Goal: Task Accomplishment & Management: Manage account settings

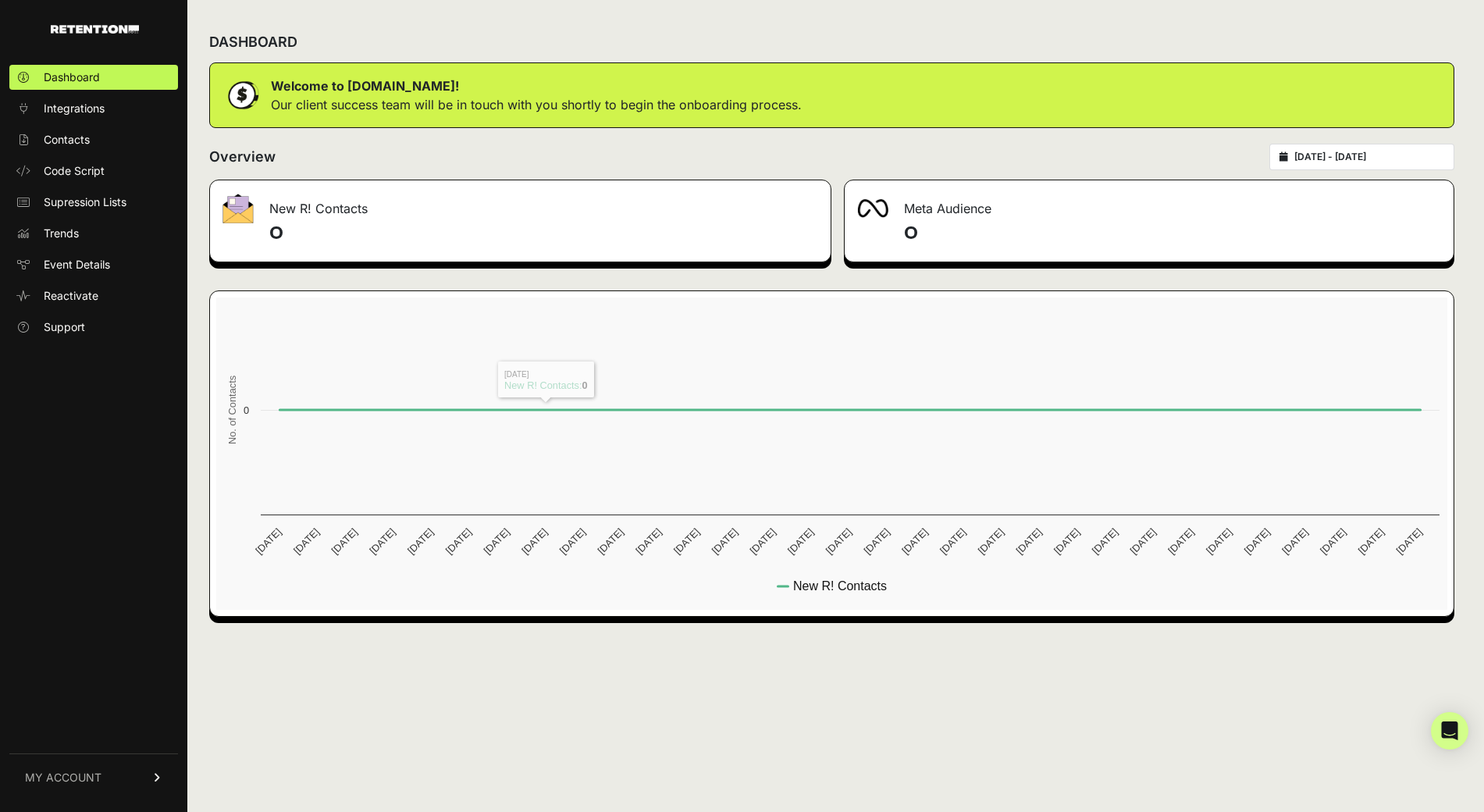
click at [370, 61] on div "DASHBOARD" at bounding box center [831, 41] width 1245 height 40
click at [83, 773] on span "MY ACCOUNT" at bounding box center [63, 777] width 76 height 15
click at [98, 633] on span "Account Details" at bounding box center [84, 632] width 81 height 15
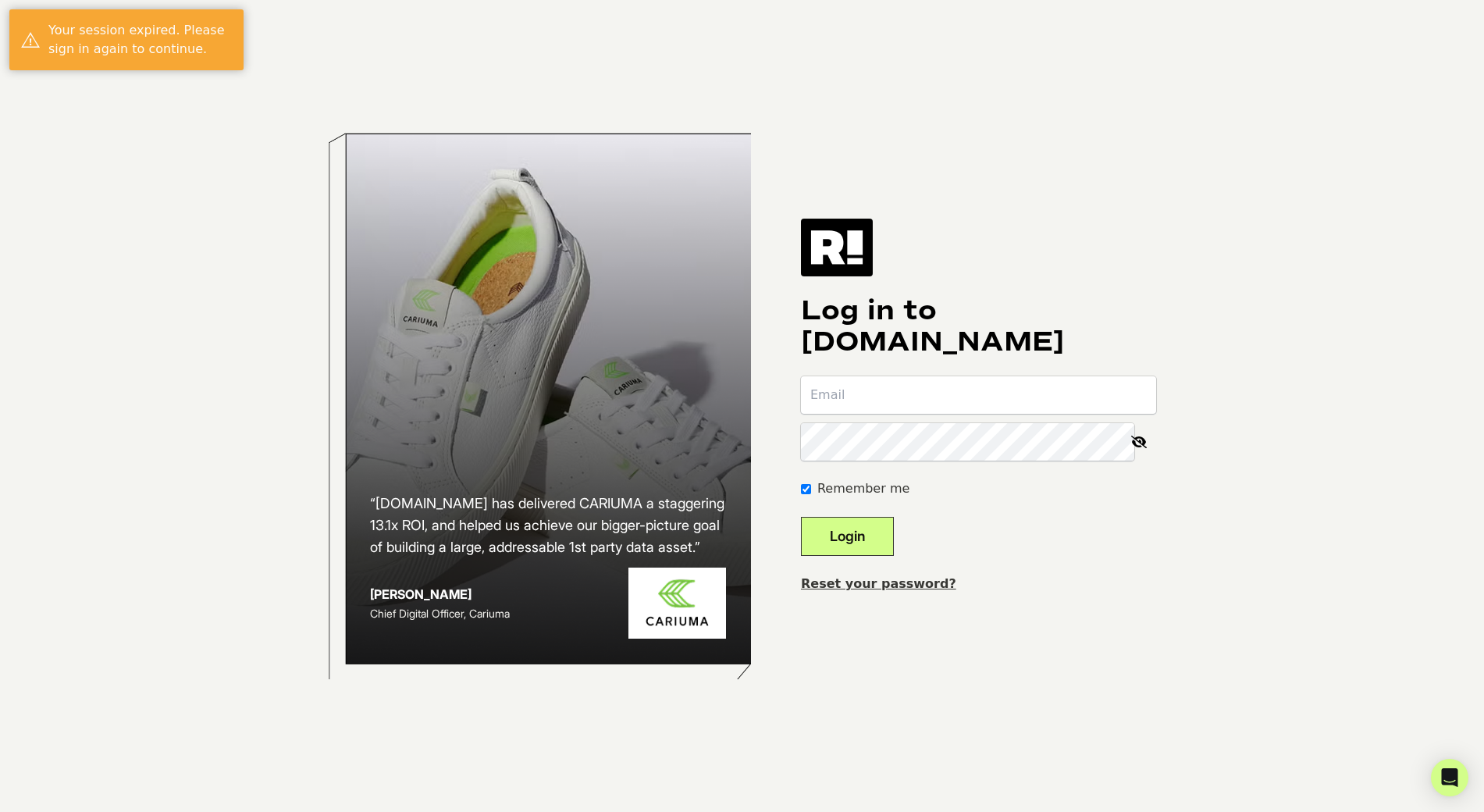
type input "alicia@spearmintlove.com"
click at [801, 517] on button "Login" at bounding box center [847, 536] width 92 height 39
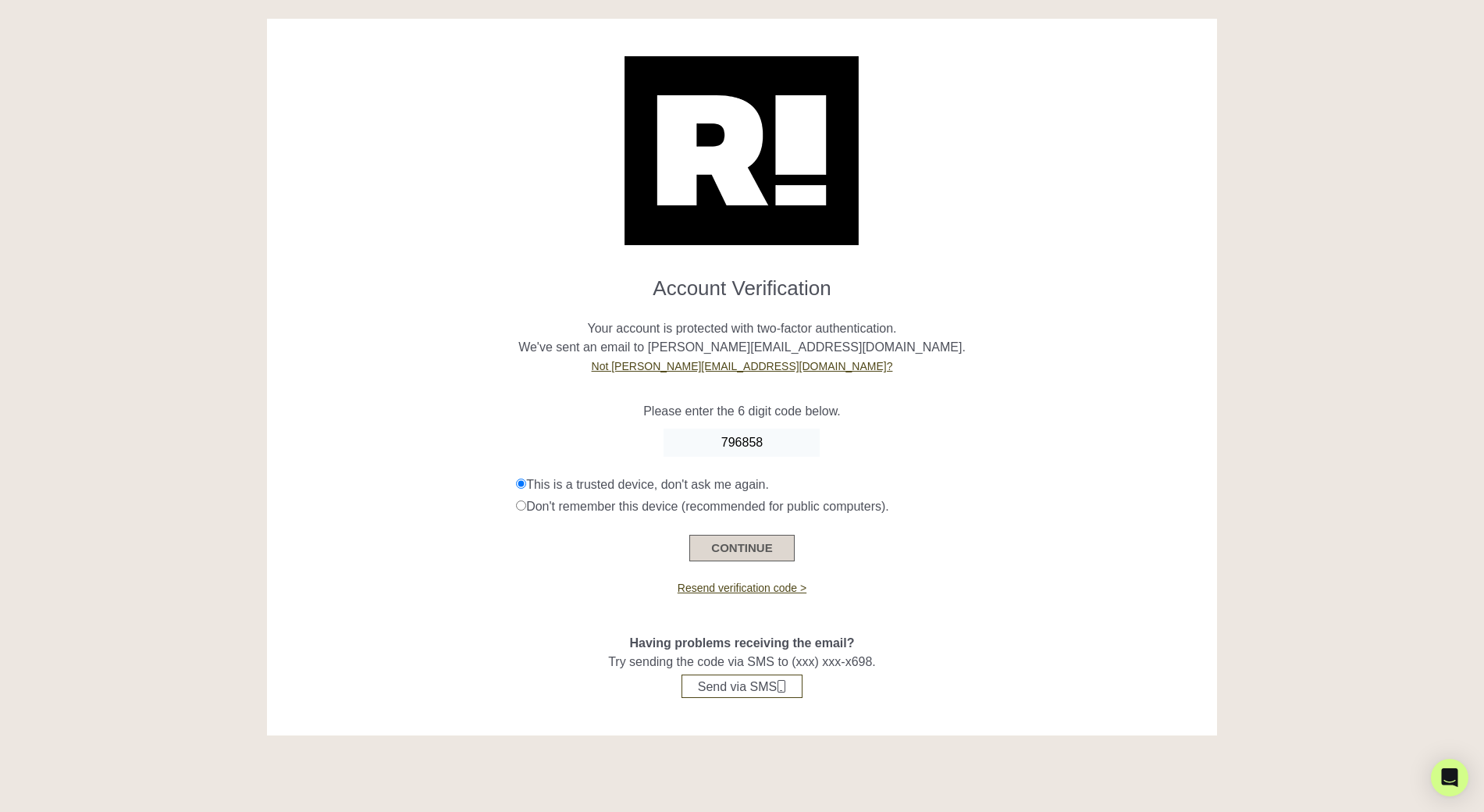
type input "796858"
click at [739, 543] on button "CONTINUE" at bounding box center [742, 548] width 105 height 27
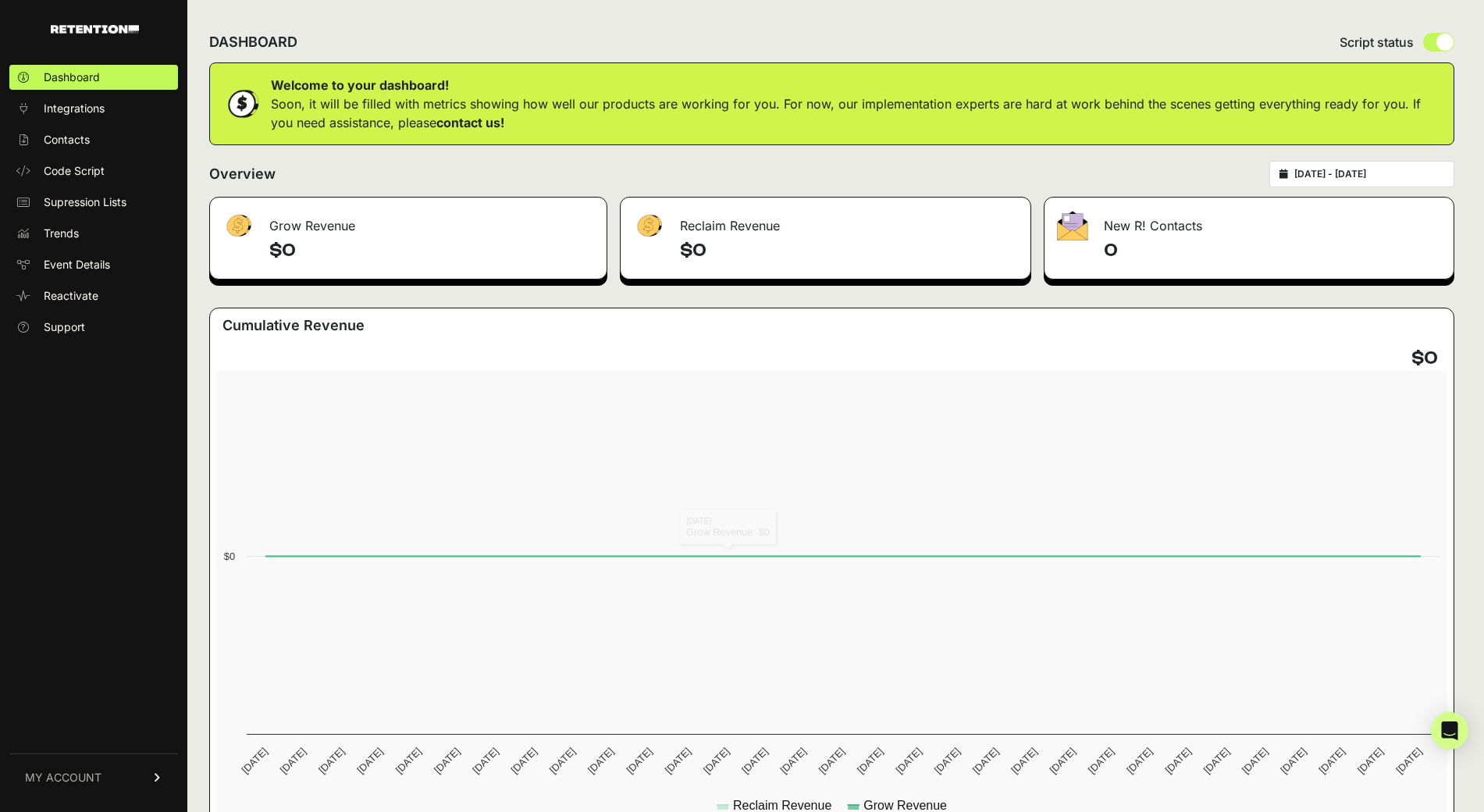
click at [61, 776] on span "MY ACCOUNT" at bounding box center [63, 777] width 76 height 15
click at [75, 630] on span "Account Details" at bounding box center [84, 632] width 81 height 15
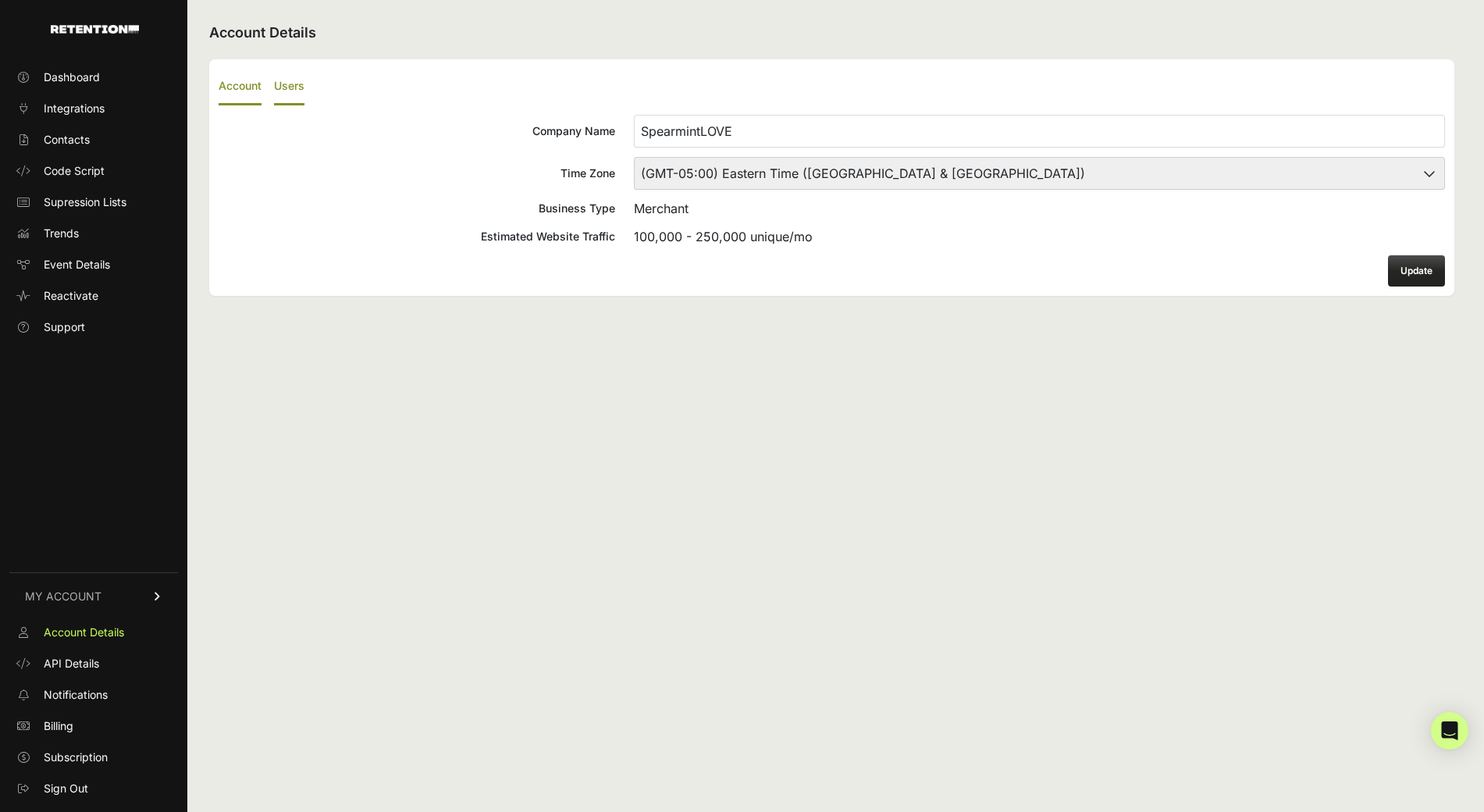
click at [294, 83] on label "Users" at bounding box center [289, 87] width 31 height 37
click at [0, 0] on input "Users" at bounding box center [0, 0] width 0 height 0
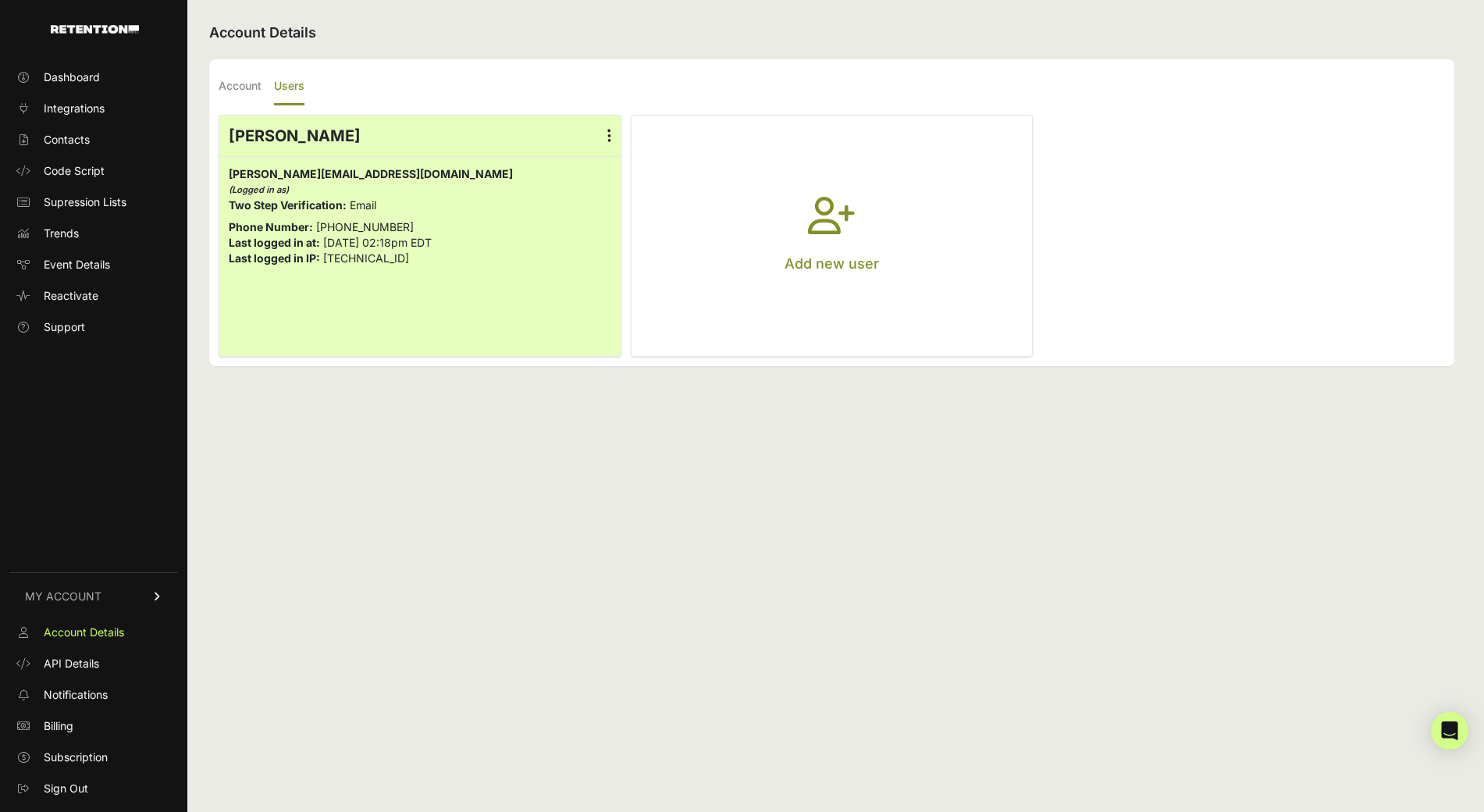
click at [847, 233] on icon "button" at bounding box center [831, 224] width 47 height 57
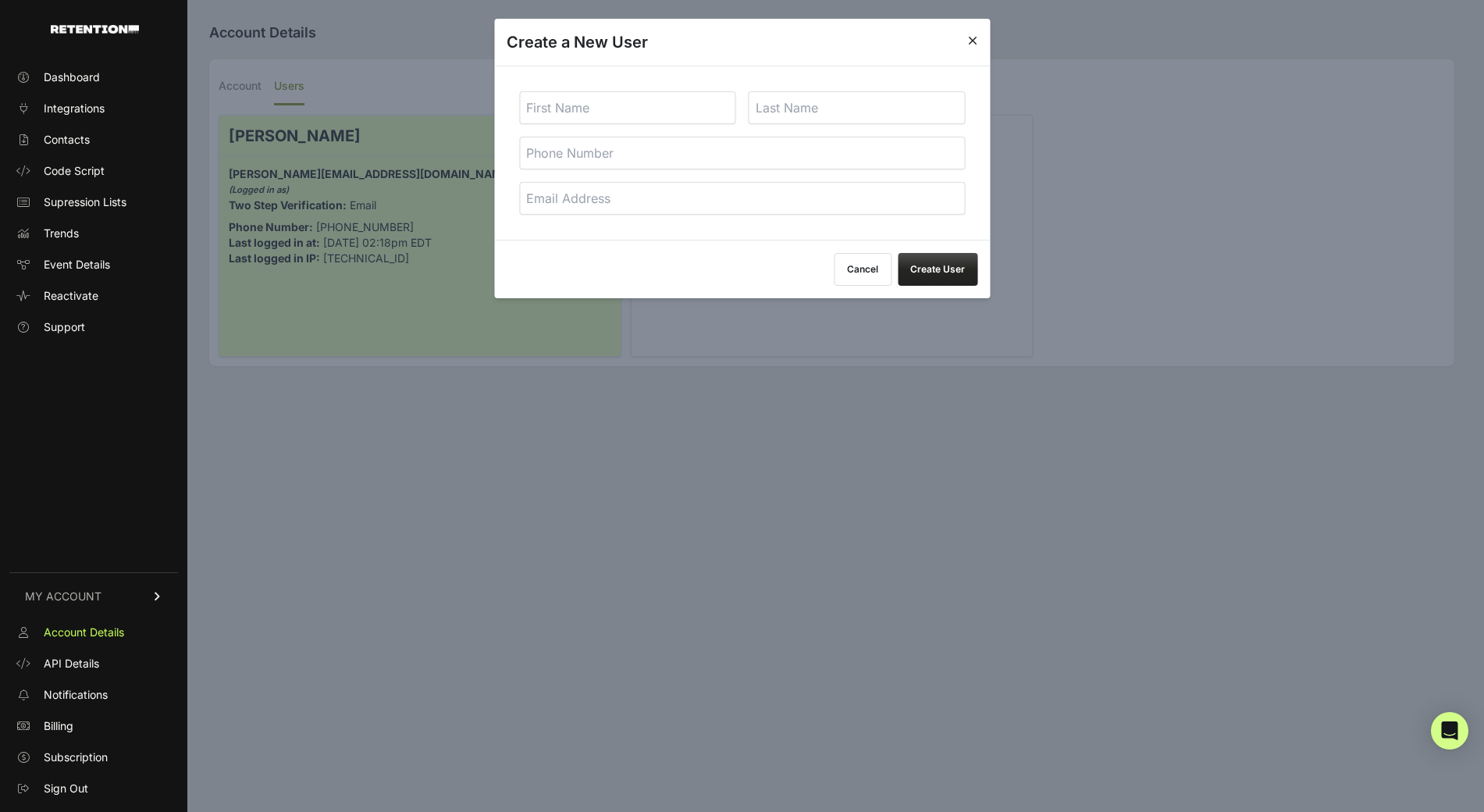
click at [658, 115] on input "text" at bounding box center [628, 108] width 217 height 33
type input "Benjamin"
type input "Carrillo"
type input "4802730885"
click at [640, 192] on input "email" at bounding box center [742, 198] width 446 height 33
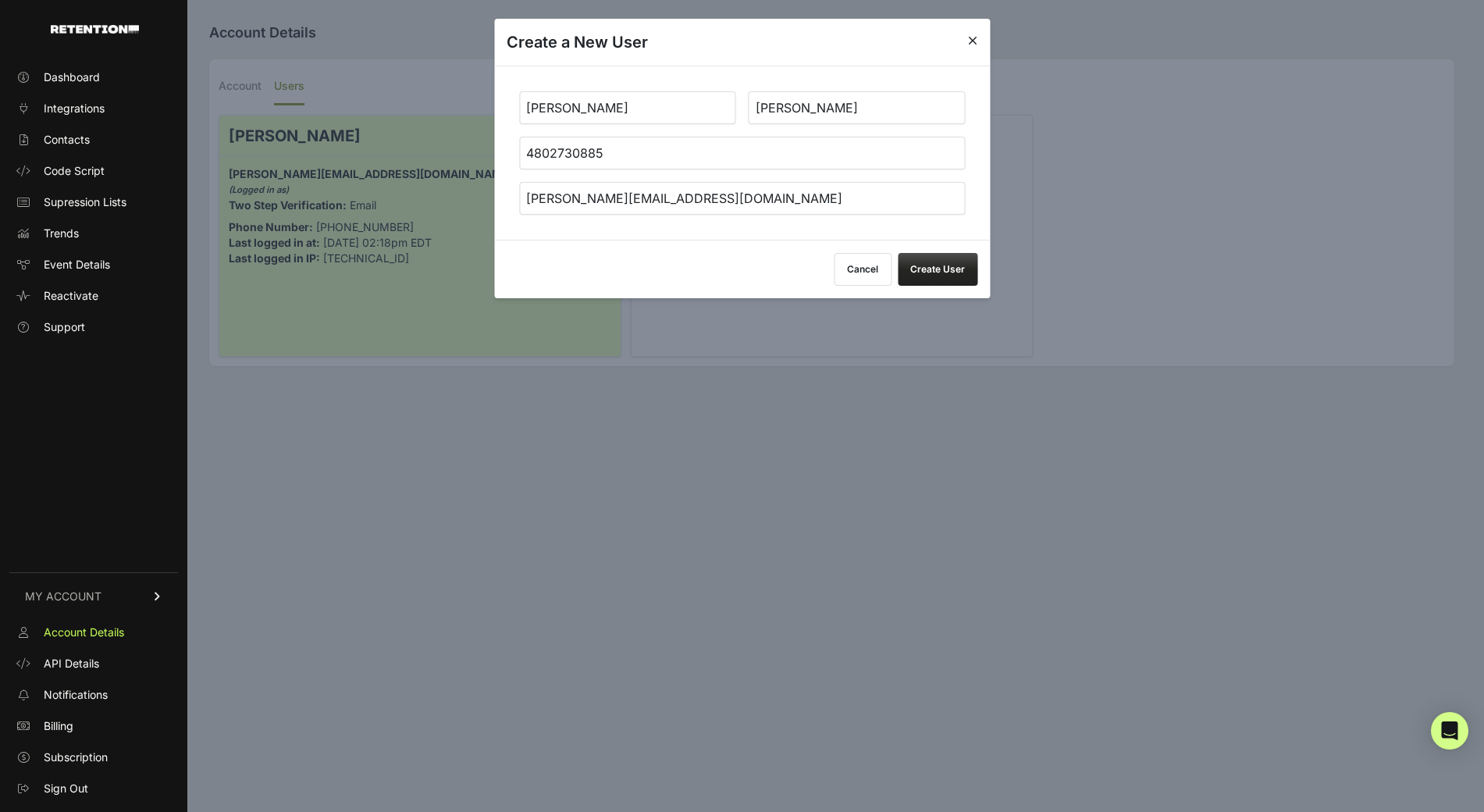
type input "benjamin@spearmintlove.com"
click at [950, 262] on button "Create User" at bounding box center [937, 269] width 80 height 33
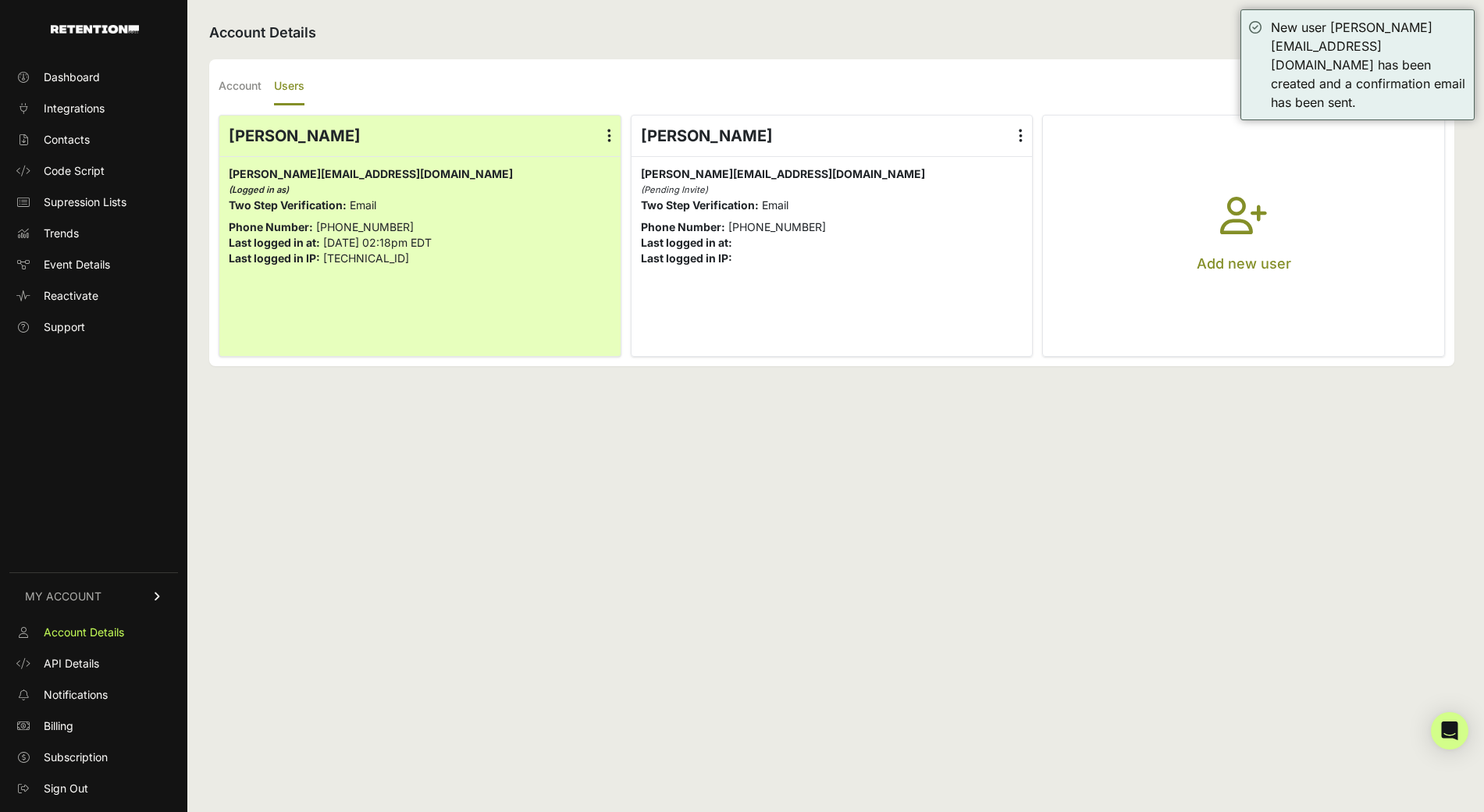
click at [1306, 207] on button "Add new user" at bounding box center [1243, 236] width 401 height 240
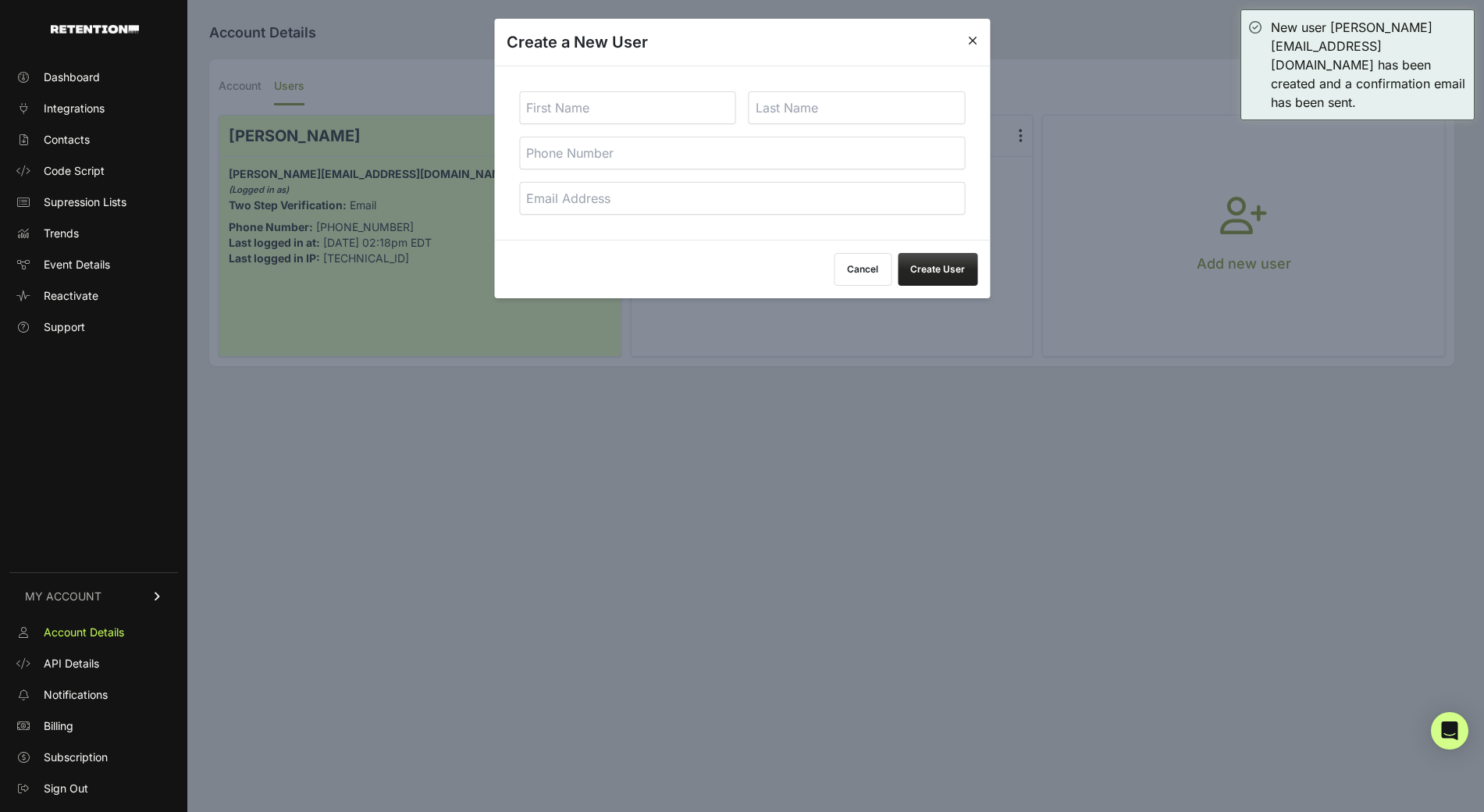
click at [576, 107] on input "text" at bounding box center [628, 108] width 217 height 33
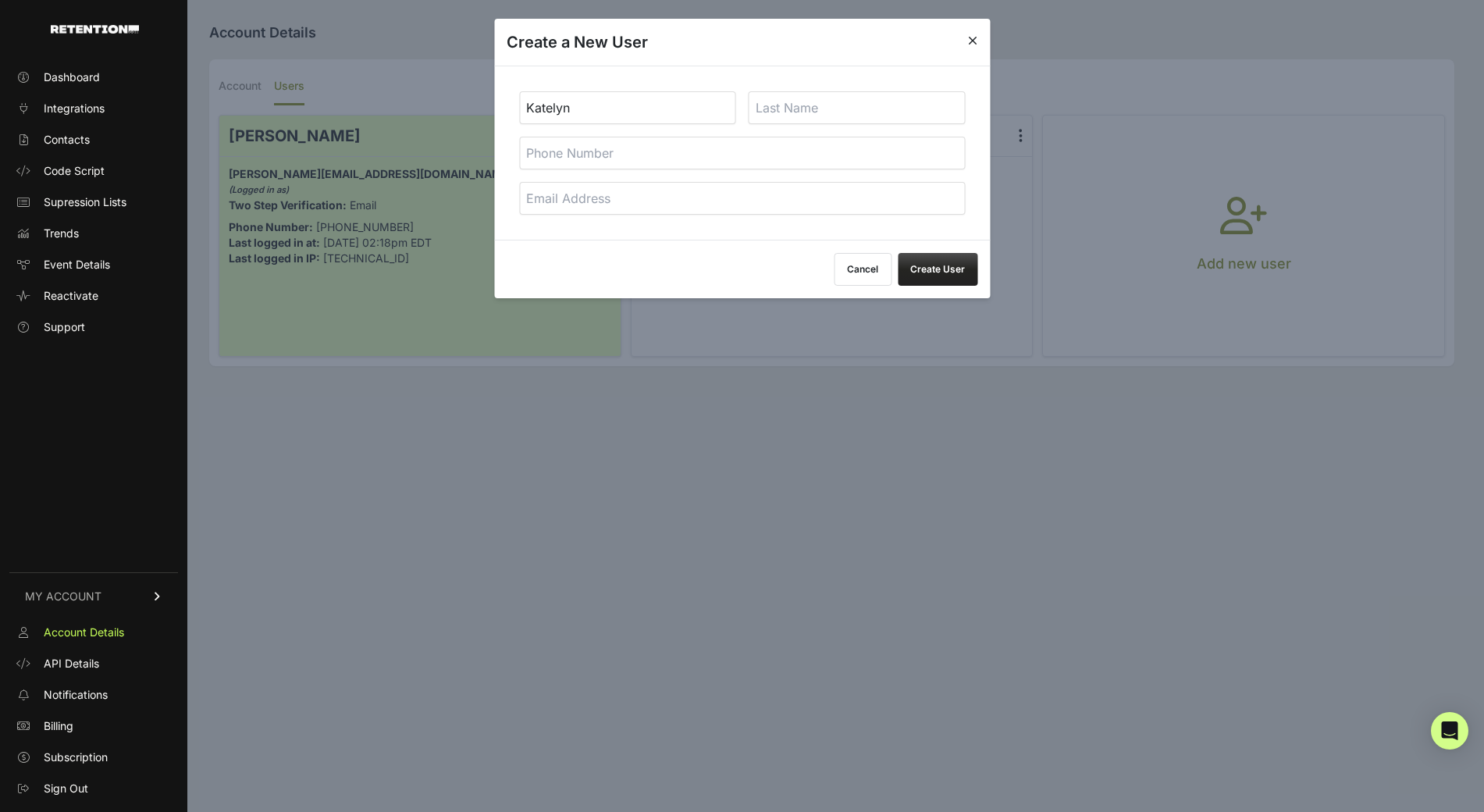
type input "Katelyn"
type input "Ziegler"
click at [591, 221] on div "Katelyn Ziegler" at bounding box center [742, 153] width 496 height 174
click at [589, 188] on input "email" at bounding box center [742, 198] width 446 height 33
type input "katelyn.ziegler@spearmintlove.com"
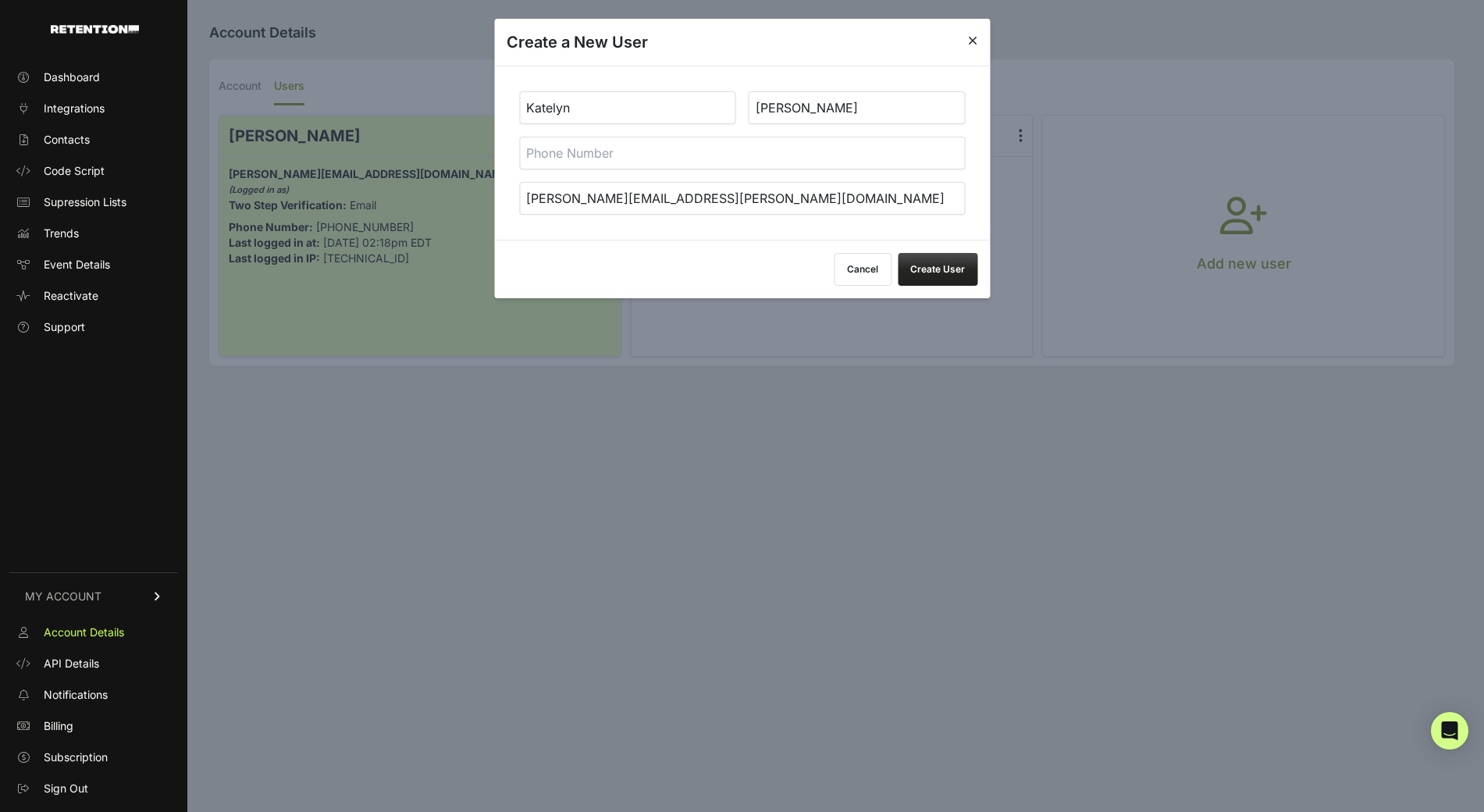
click at [950, 272] on button "Create User" at bounding box center [937, 269] width 80 height 33
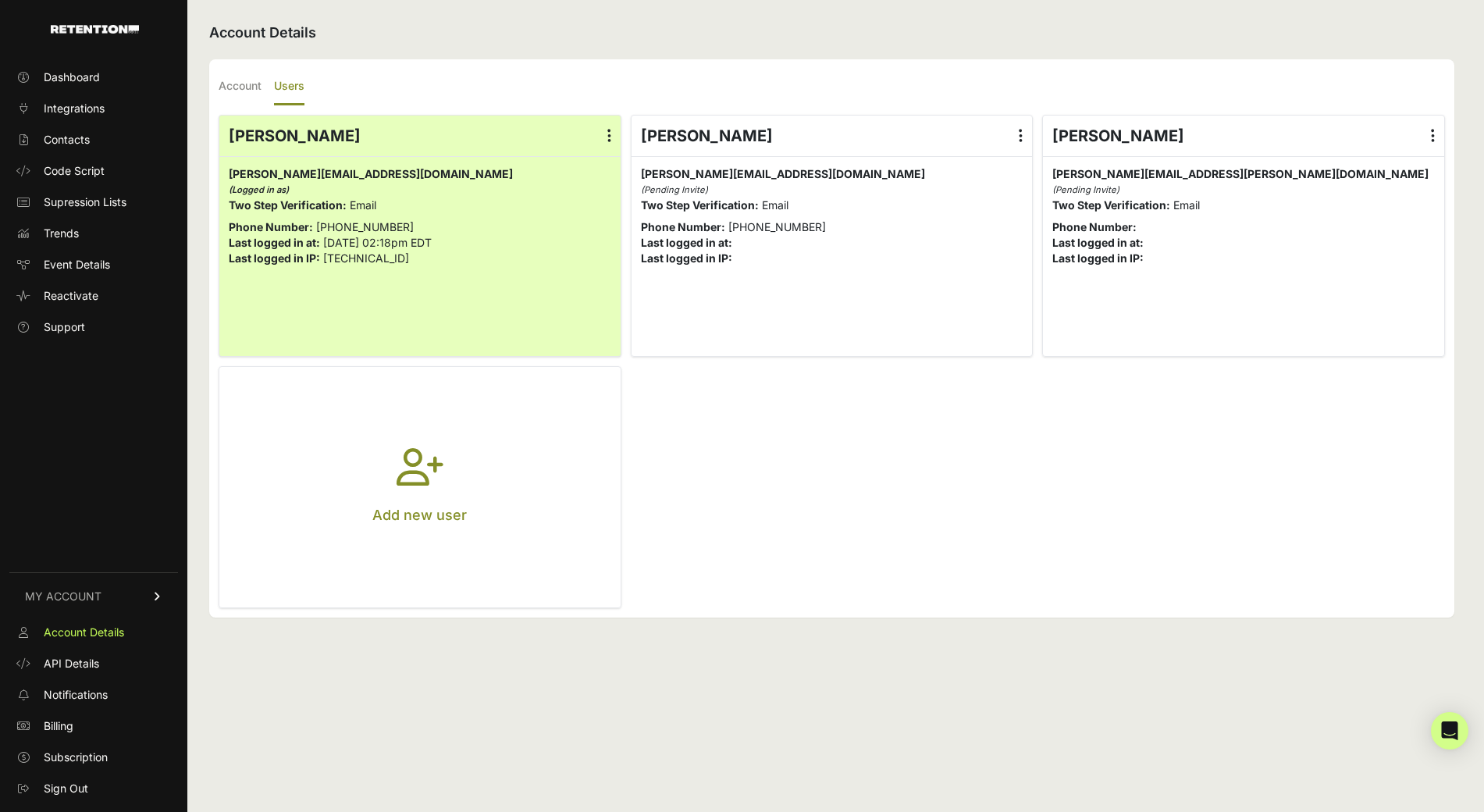
click at [396, 44] on div "Account Details Account Users Company Name SpearmintLOVE Time Zone (GMT-10:00) …" at bounding box center [832, 406] width 1289 height 812
click at [242, 84] on label "Account" at bounding box center [241, 87] width 43 height 37
click at [0, 0] on input "Account" at bounding box center [0, 0] width 0 height 0
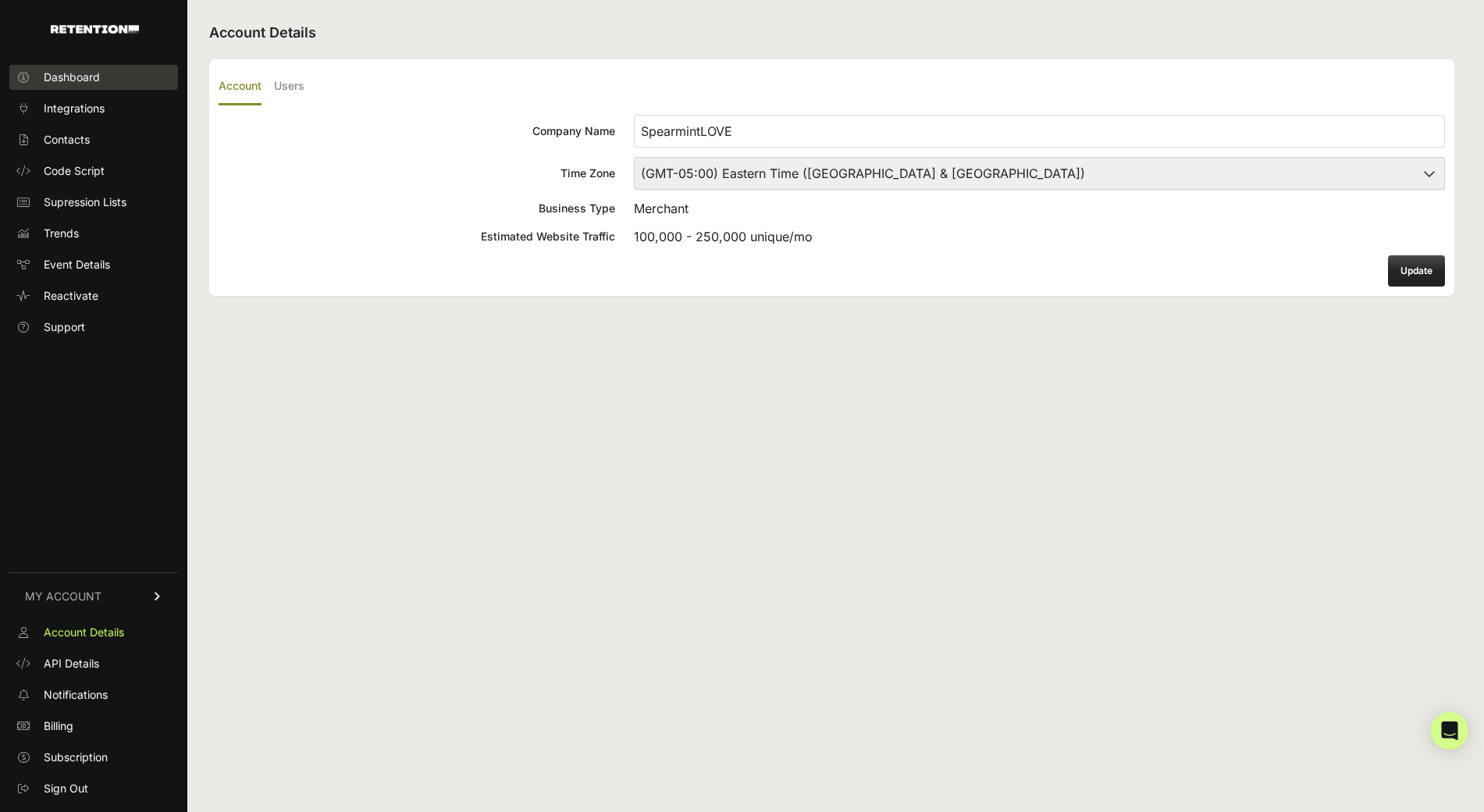
click at [64, 80] on span "Dashboard" at bounding box center [72, 76] width 57 height 15
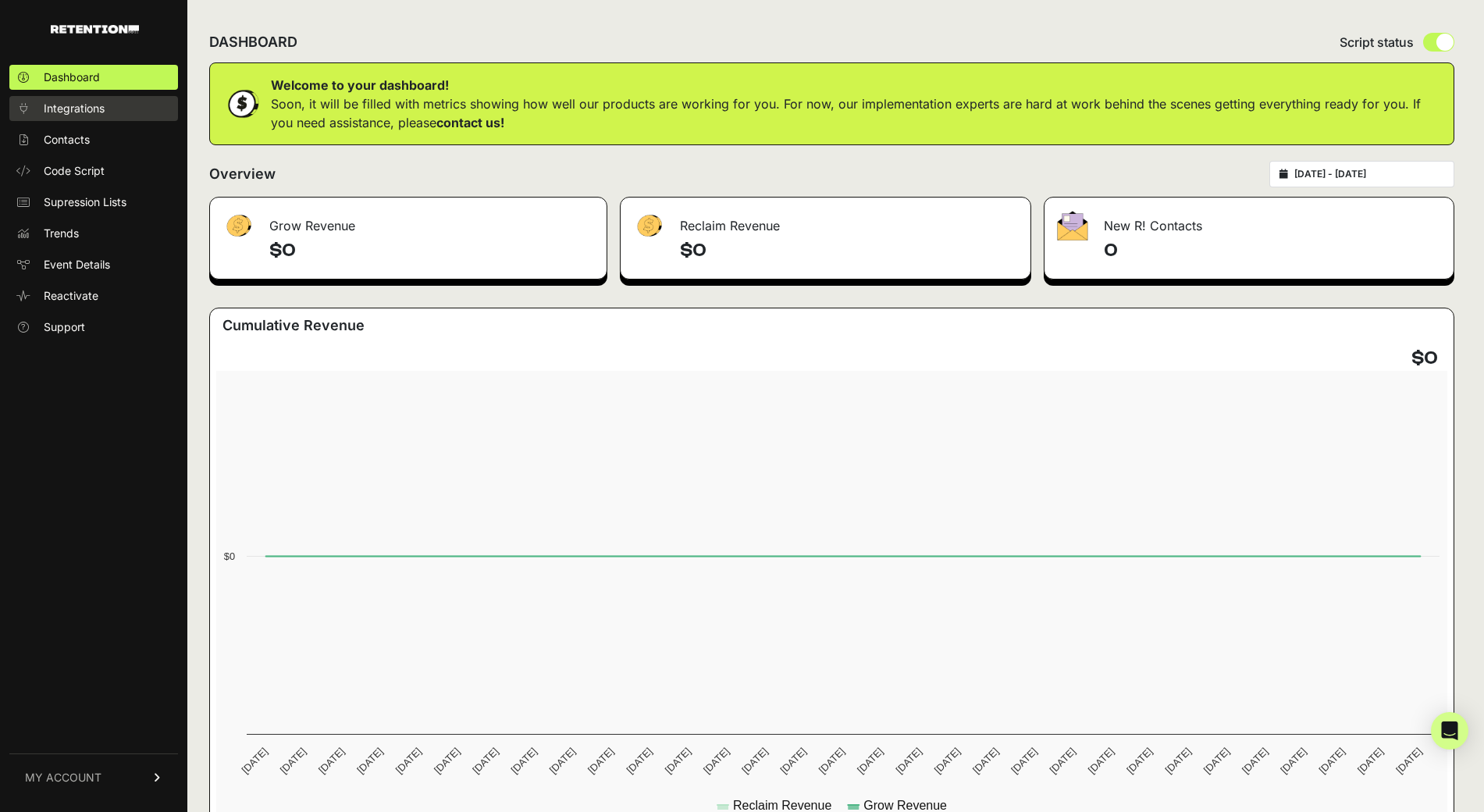
click at [45, 107] on span "Integrations" at bounding box center [75, 108] width 61 height 15
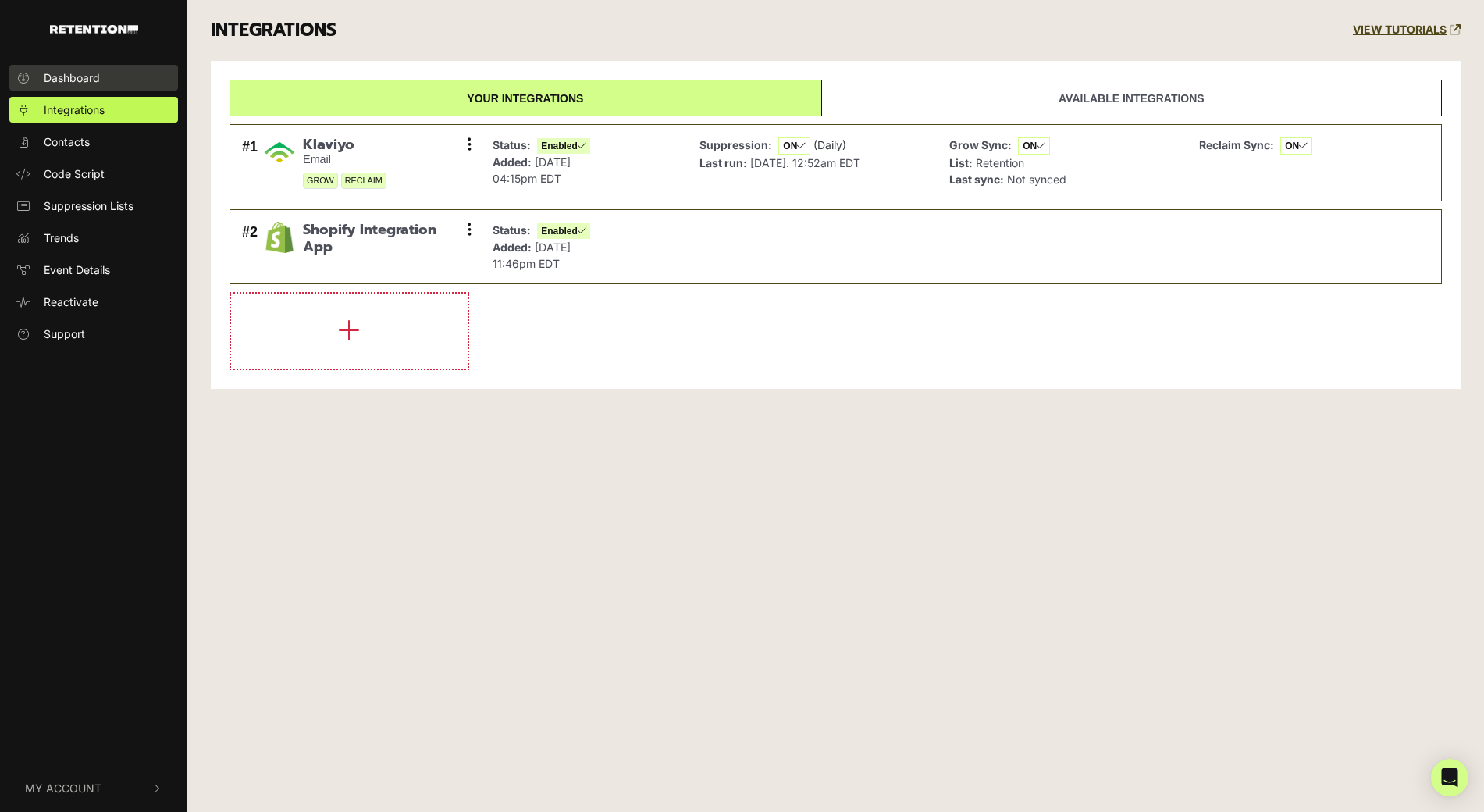
click at [111, 76] on link "Dashboard" at bounding box center [93, 77] width 169 height 26
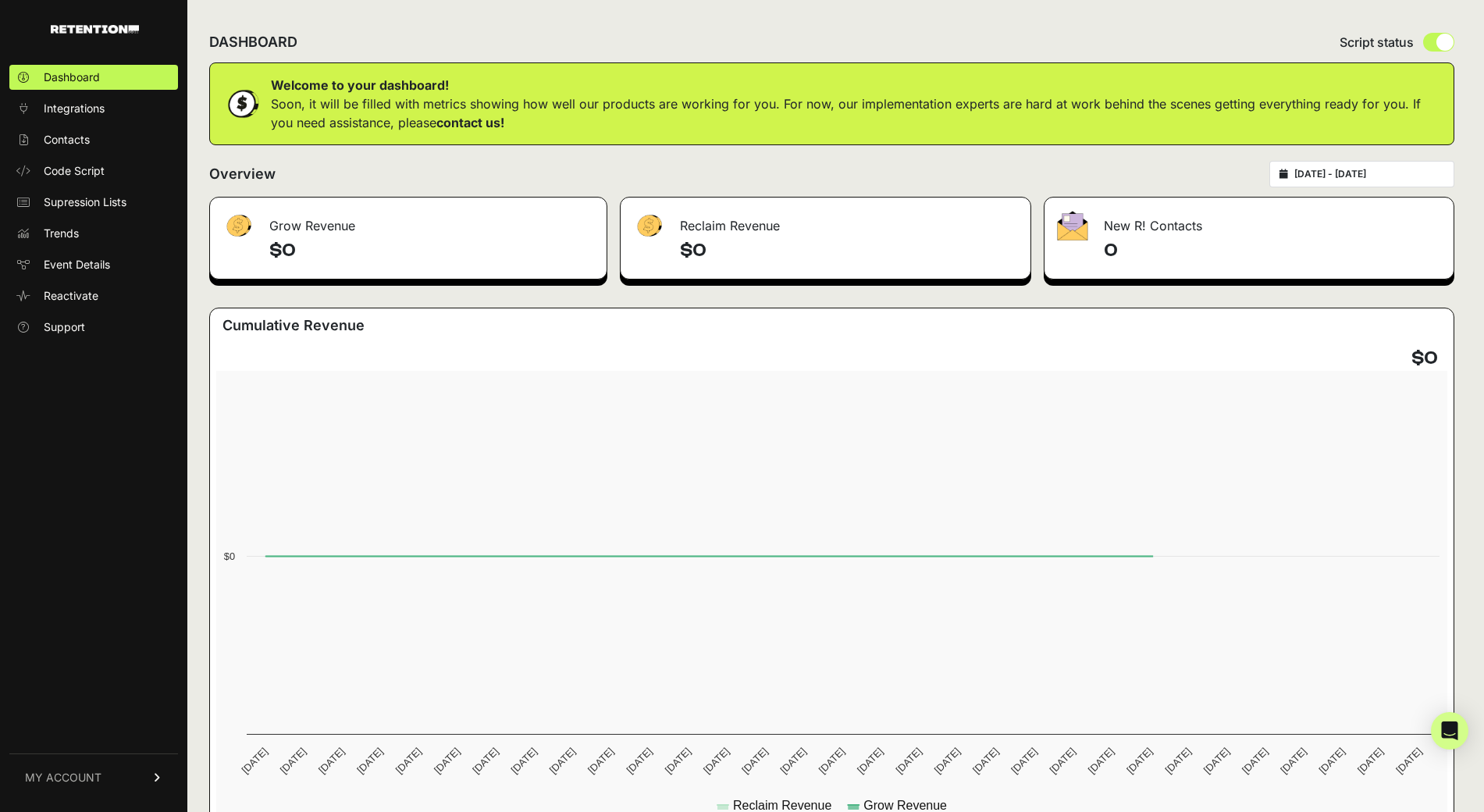
click at [452, 35] on div "DASHBOARD Script status" at bounding box center [831, 41] width 1245 height 40
click at [354, 208] on div "Grow Revenue" at bounding box center [408, 221] width 397 height 47
